Goal: Navigation & Orientation: Understand site structure

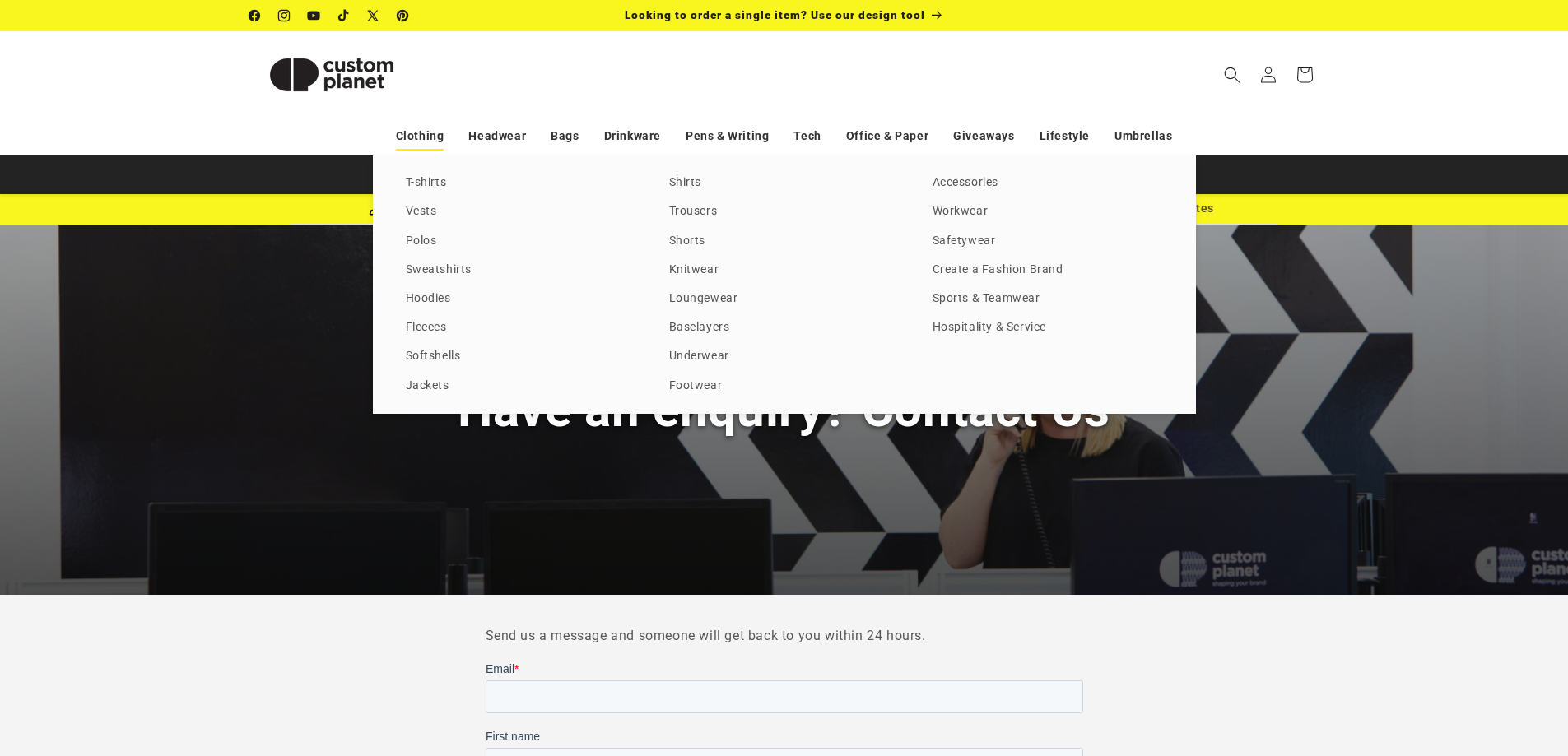
click at [426, 135] on link "Clothing" at bounding box center [420, 136] width 49 height 28
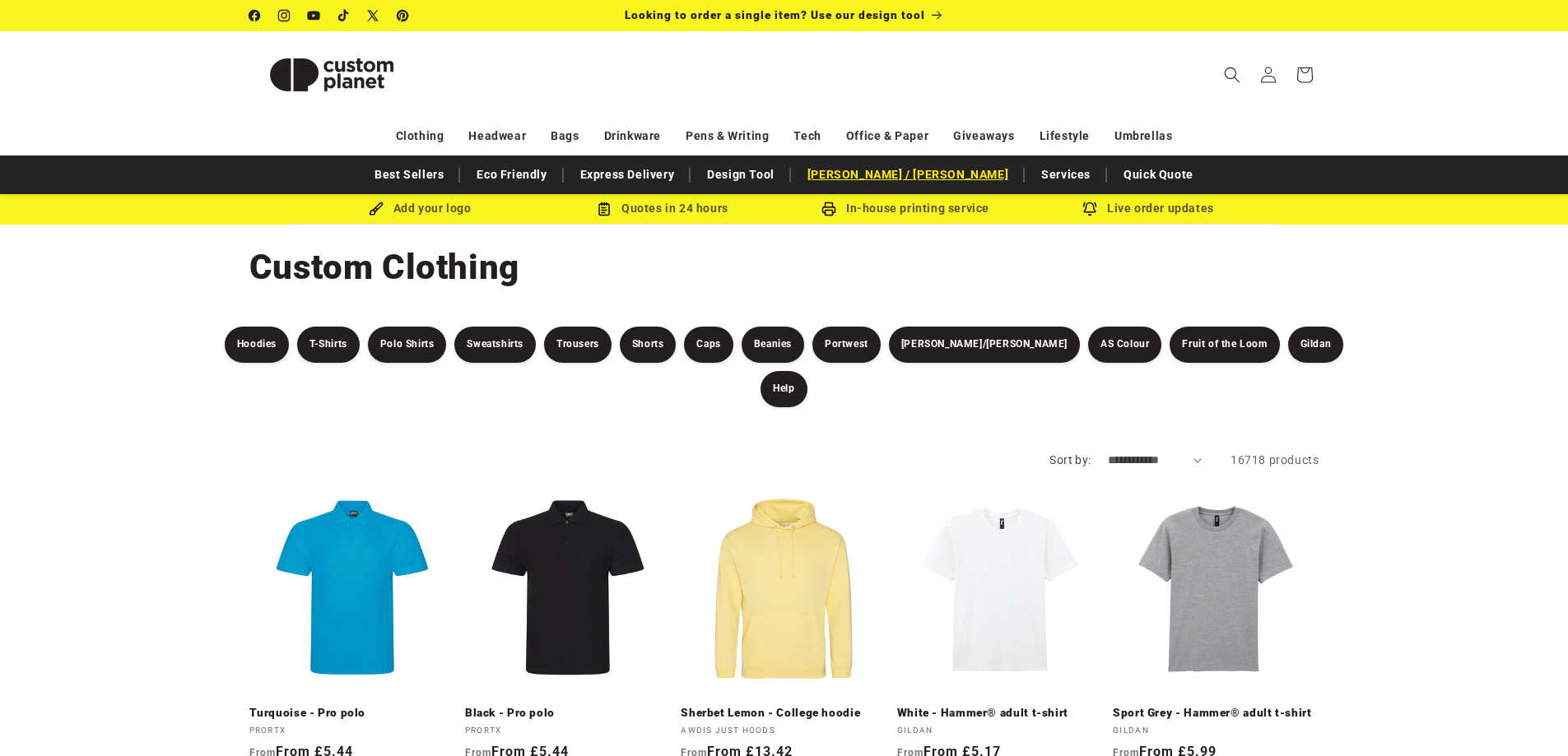
click at [926, 172] on link "[PERSON_NAME]y /[PERSON_NAME]" at bounding box center [908, 174] width 217 height 28
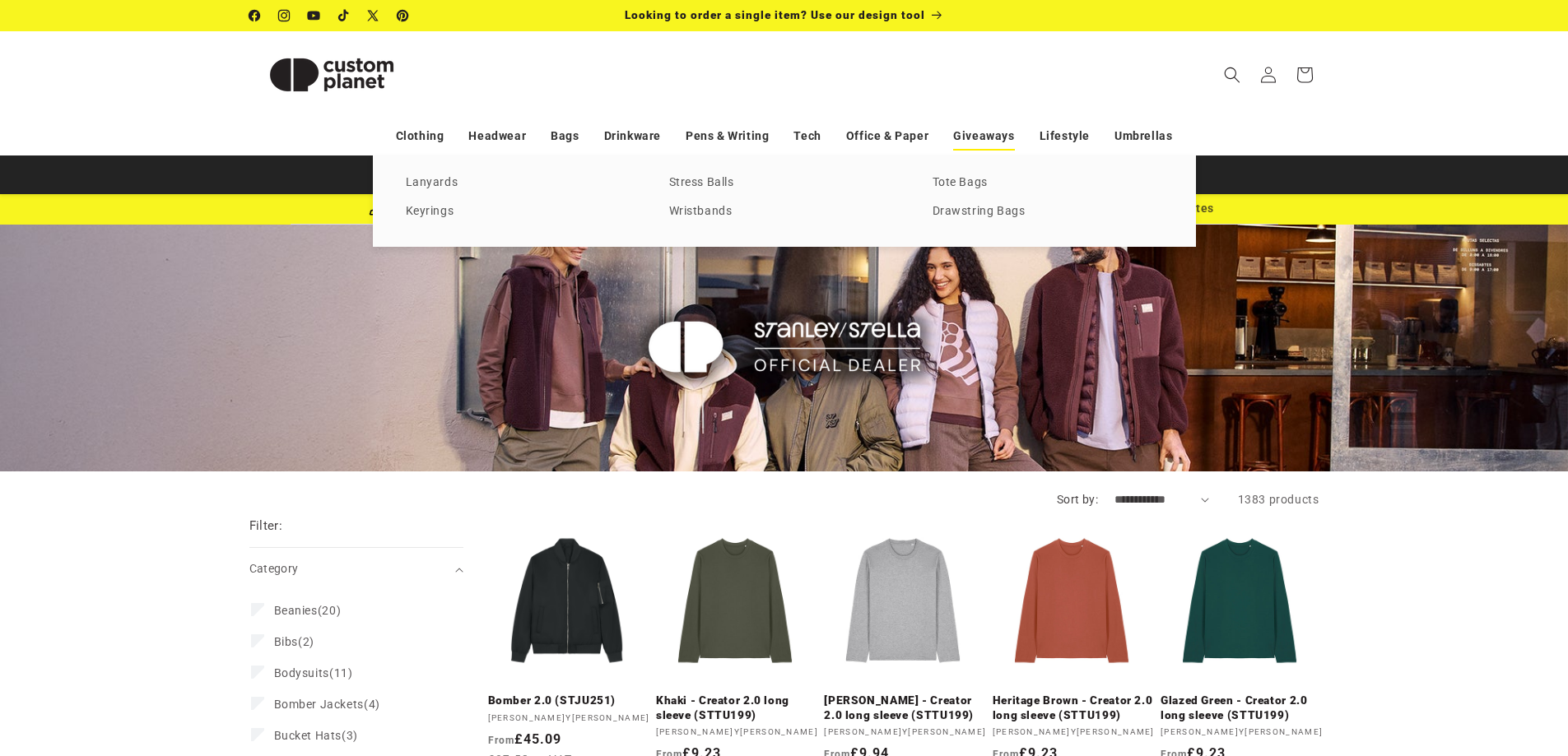
click at [986, 133] on link "Giveaways" at bounding box center [983, 136] width 61 height 28
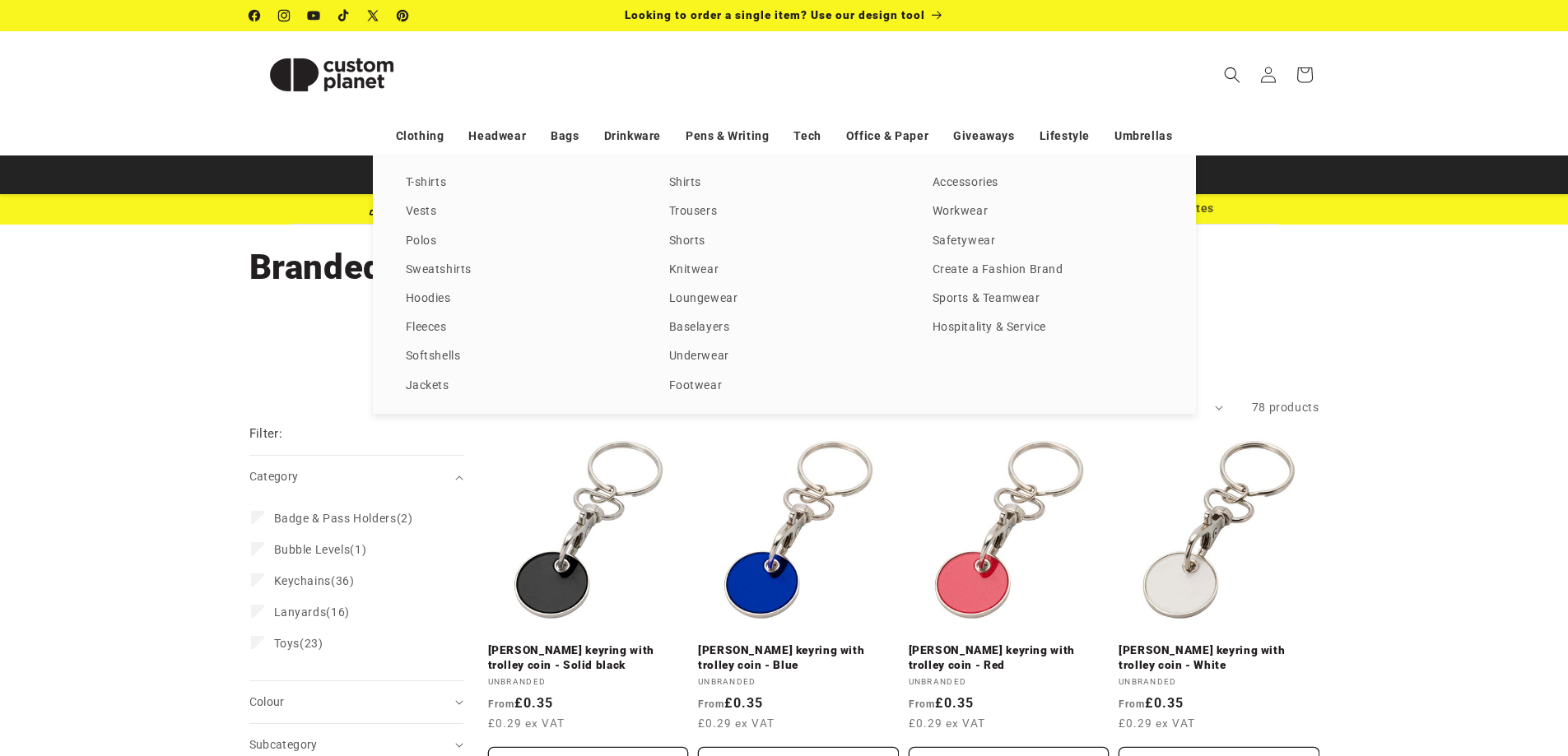
click at [1446, 334] on div "T-shirts Vests Polos Sweatshirts Hoodies Fleeces Softshells Jackets Shirts Trou…" at bounding box center [784, 284] width 1568 height 258
